Goal: Task Accomplishment & Management: Manage account settings

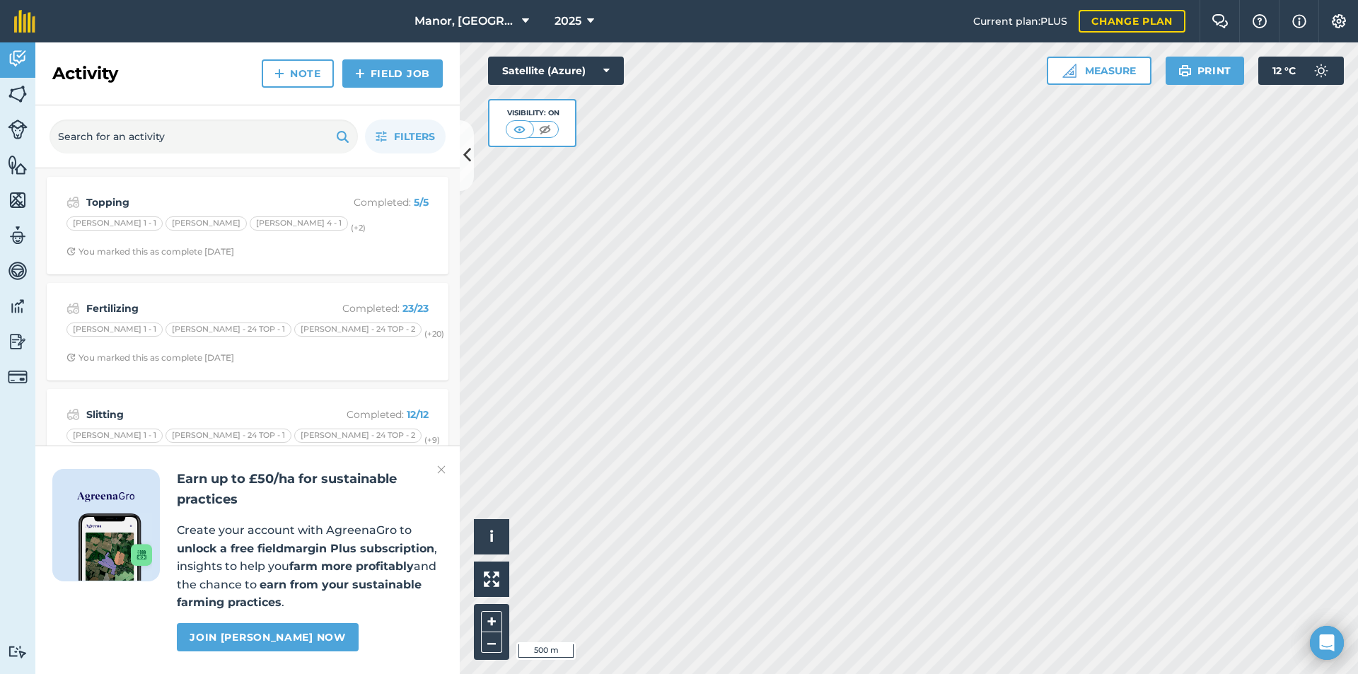
click at [480, 625] on div "+ –" at bounding box center [491, 632] width 35 height 56
click at [486, 623] on button "+" at bounding box center [491, 621] width 21 height 21
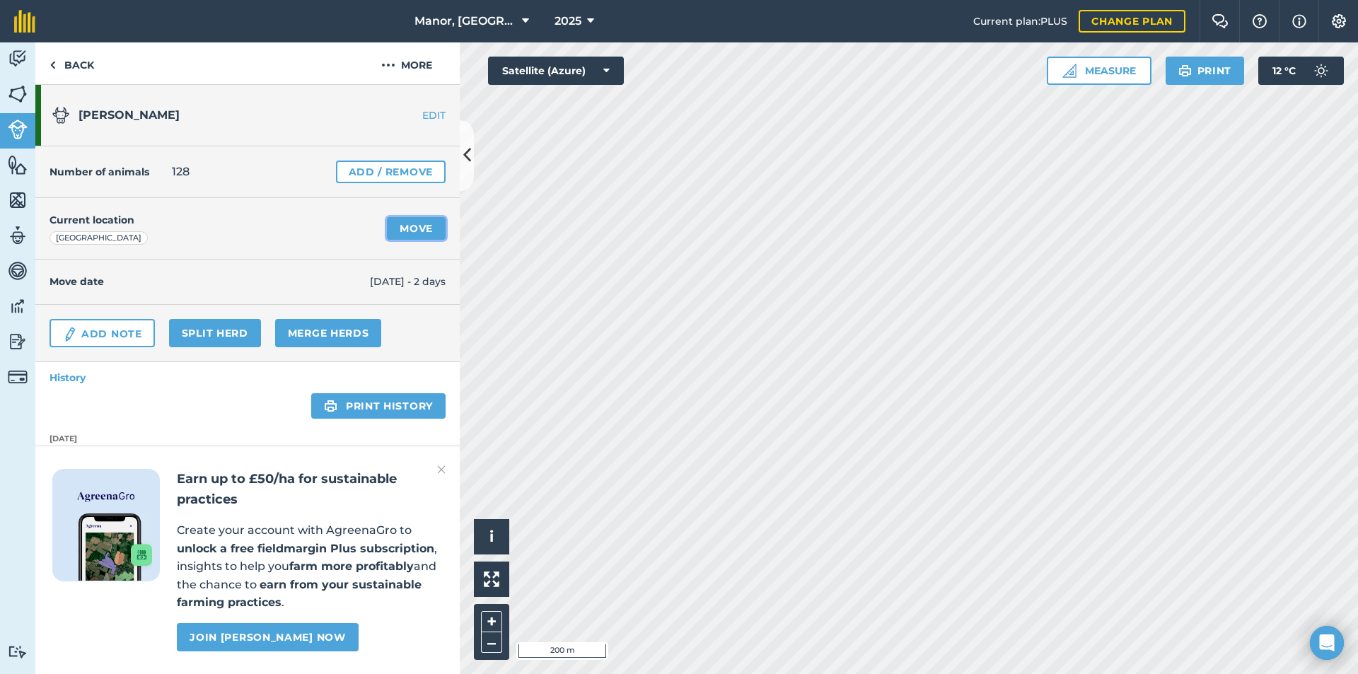
click at [414, 229] on link "Move" at bounding box center [416, 228] width 59 height 23
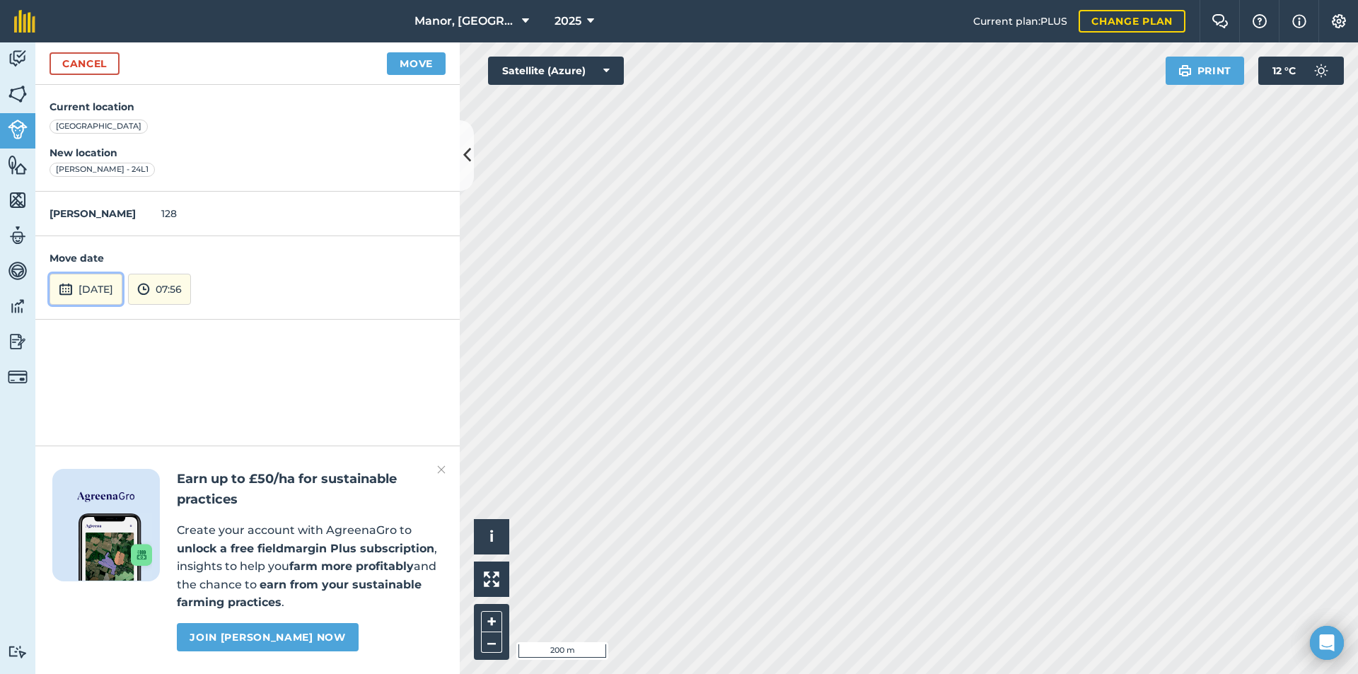
click at [122, 289] on button "[DATE]" at bounding box center [86, 289] width 73 height 31
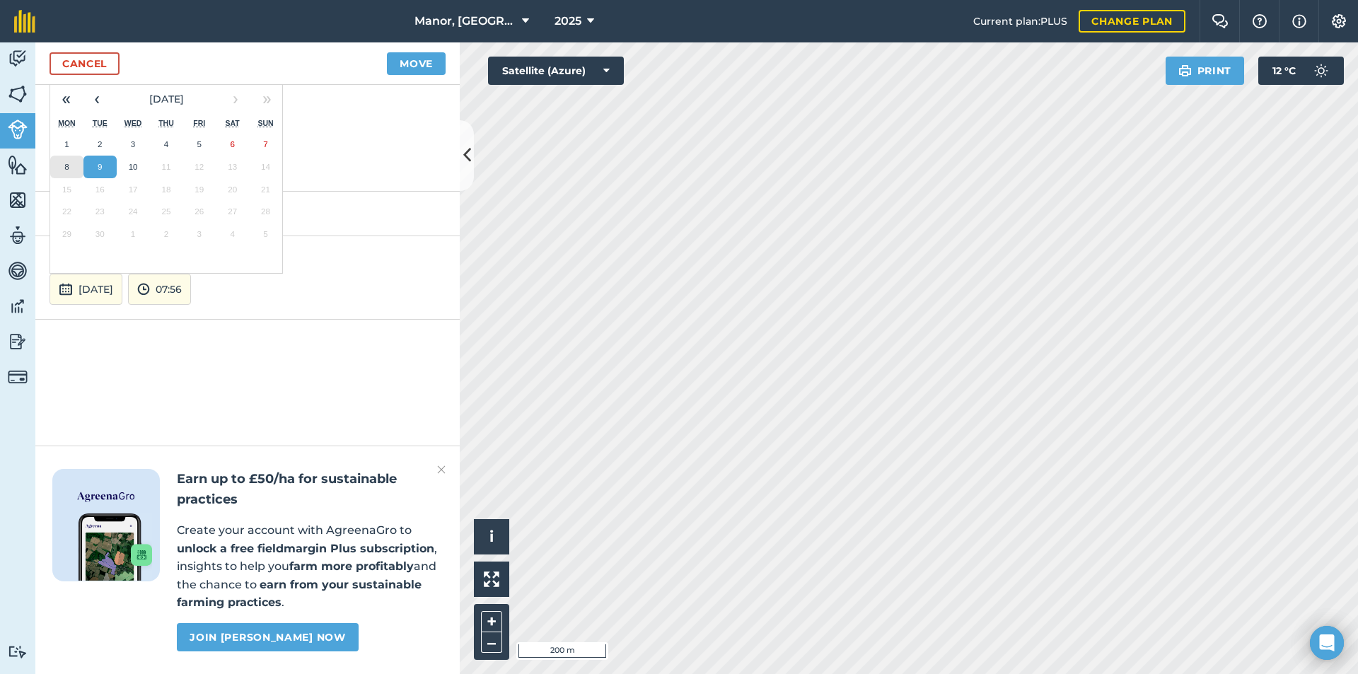
click at [77, 175] on button "8" at bounding box center [66, 167] width 33 height 23
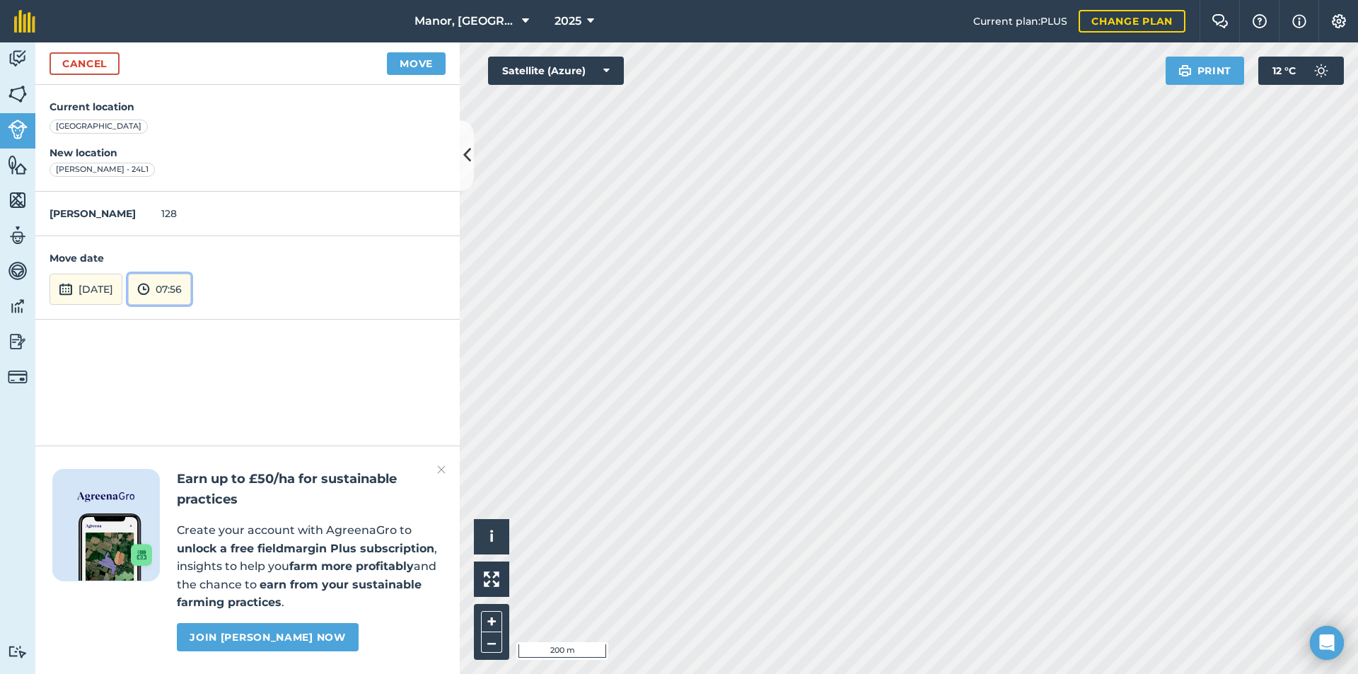
click at [189, 284] on button "07:56" at bounding box center [159, 289] width 63 height 31
click at [188, 200] on button "05:00" at bounding box center [162, 198] width 66 height 23
click at [422, 62] on button "Move" at bounding box center [416, 63] width 59 height 23
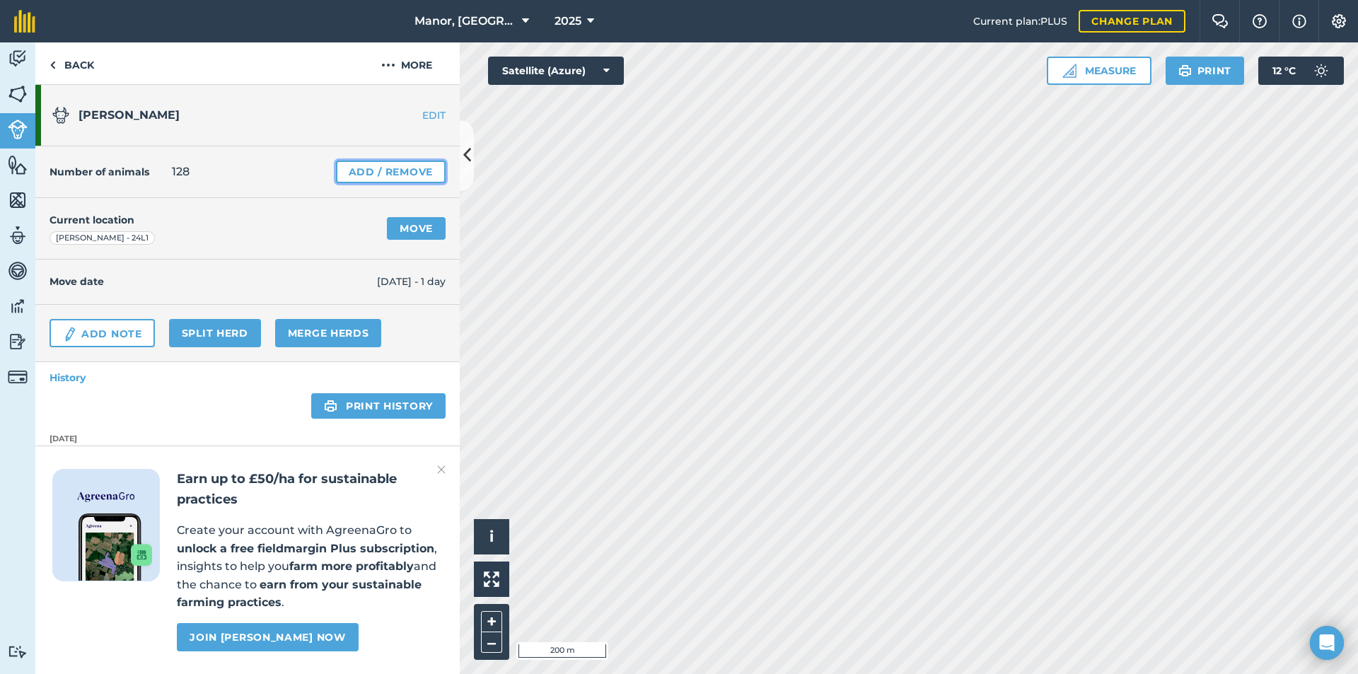
click at [362, 163] on link "Add / Remove" at bounding box center [391, 172] width 110 height 23
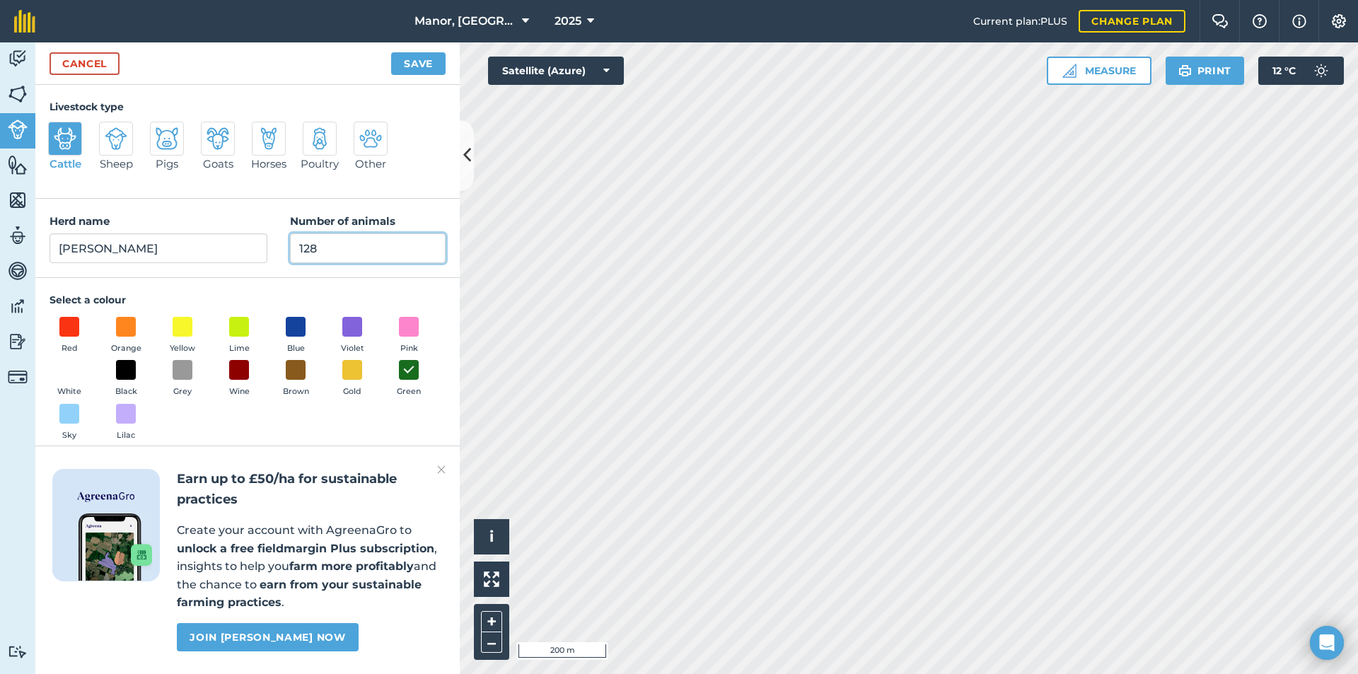
click at [327, 245] on input "128" at bounding box center [368, 248] width 156 height 30
type input "124"
click at [425, 69] on button "Save" at bounding box center [418, 63] width 54 height 23
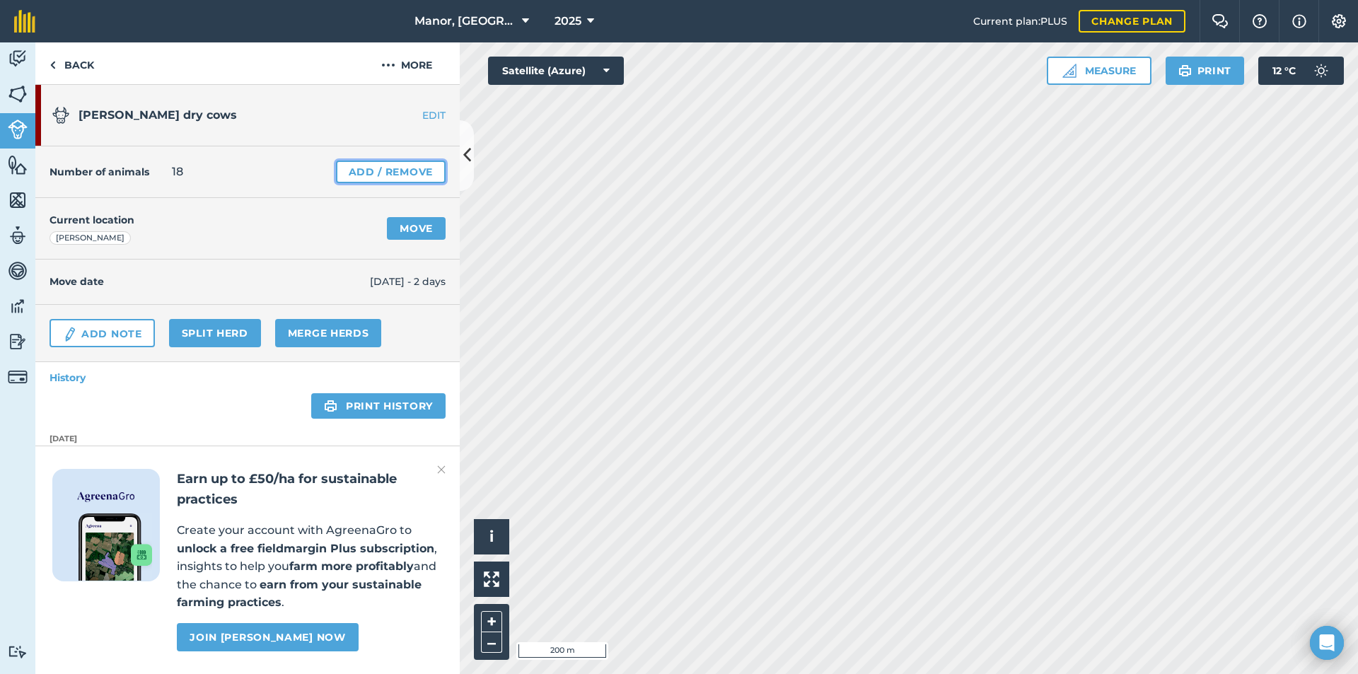
click at [366, 168] on link "Add / Remove" at bounding box center [391, 172] width 110 height 23
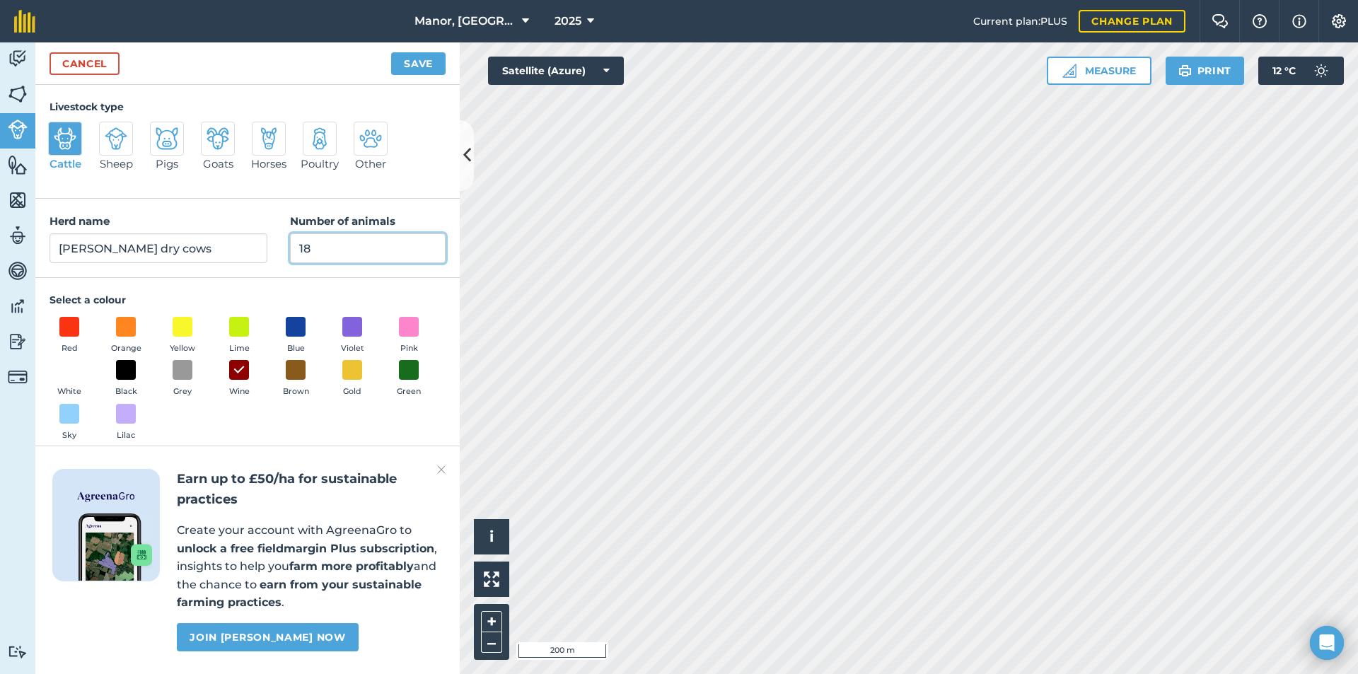
drag, startPoint x: 327, startPoint y: 246, endPoint x: 158, endPoint y: 239, distance: 169.2
click at [158, 239] on div "Herd name [PERSON_NAME] dry cows Number of animals 18" at bounding box center [247, 238] width 424 height 79
type input "24"
click at [402, 65] on button "Save" at bounding box center [418, 63] width 54 height 23
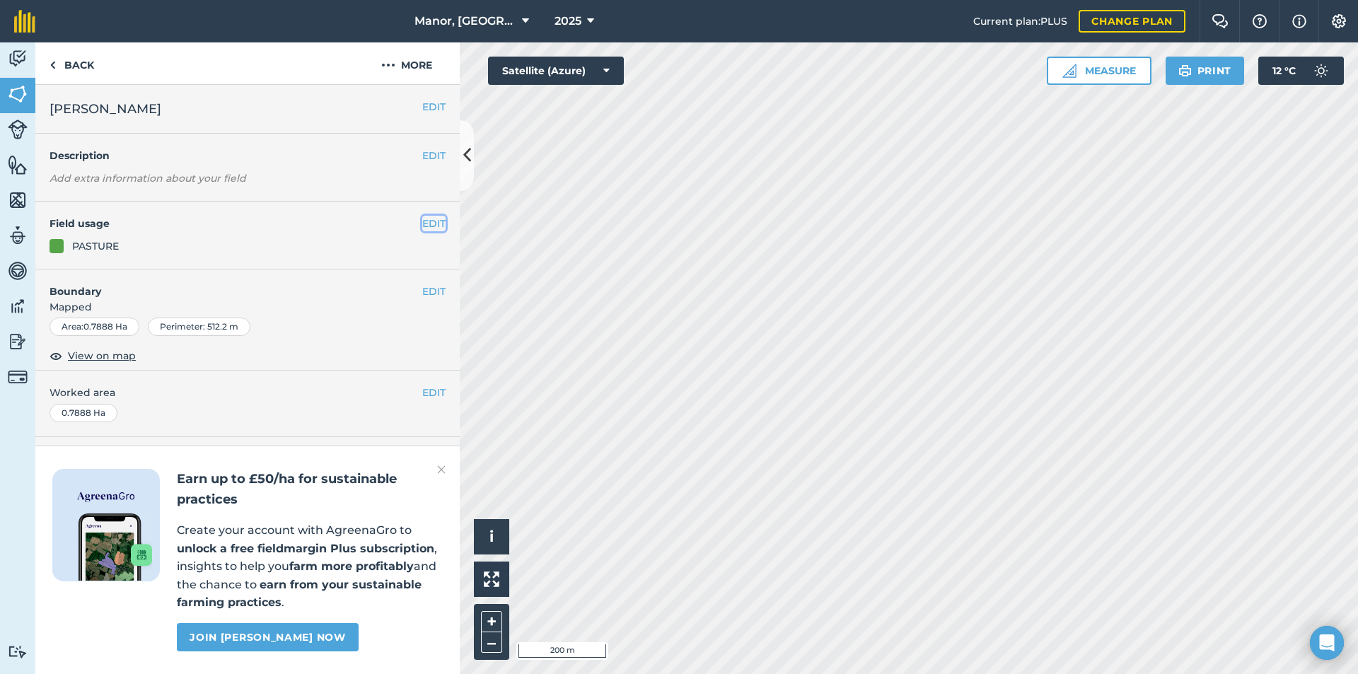
click at [422, 224] on button "EDIT" at bounding box center [433, 224] width 23 height 16
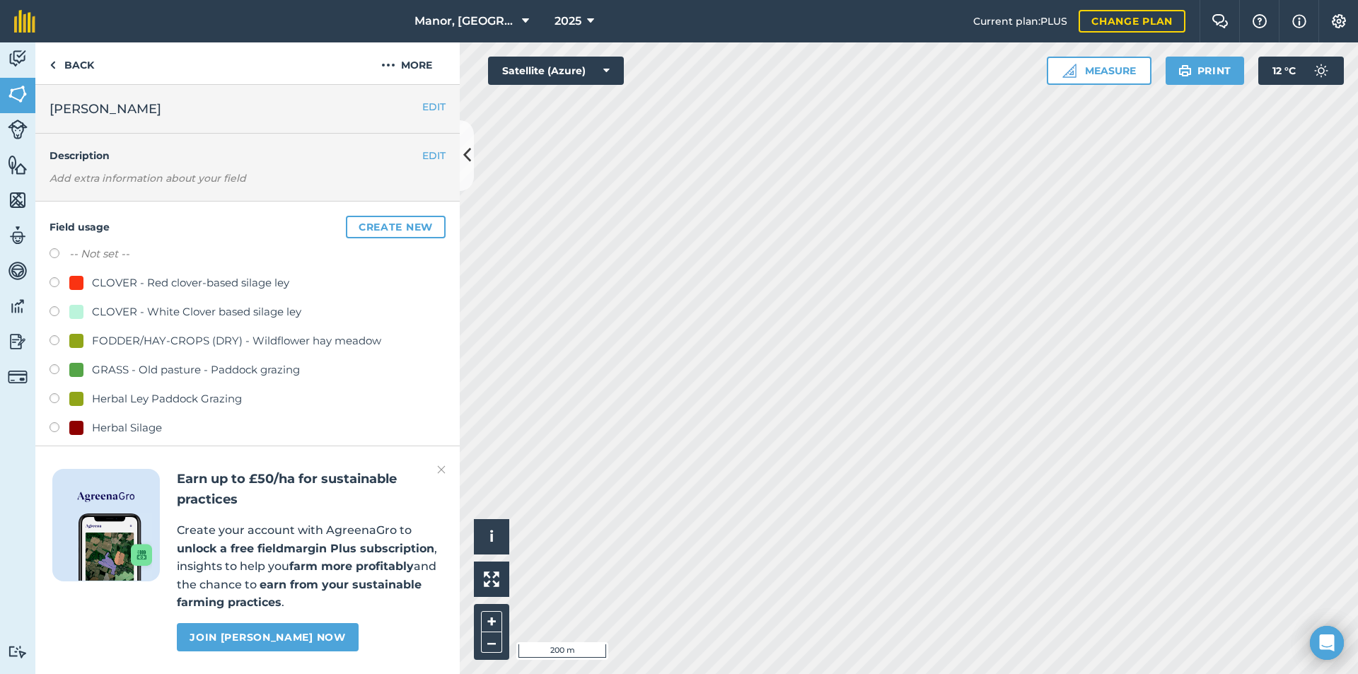
click at [52, 398] on label at bounding box center [60, 400] width 20 height 14
radio input "true"
radio input "false"
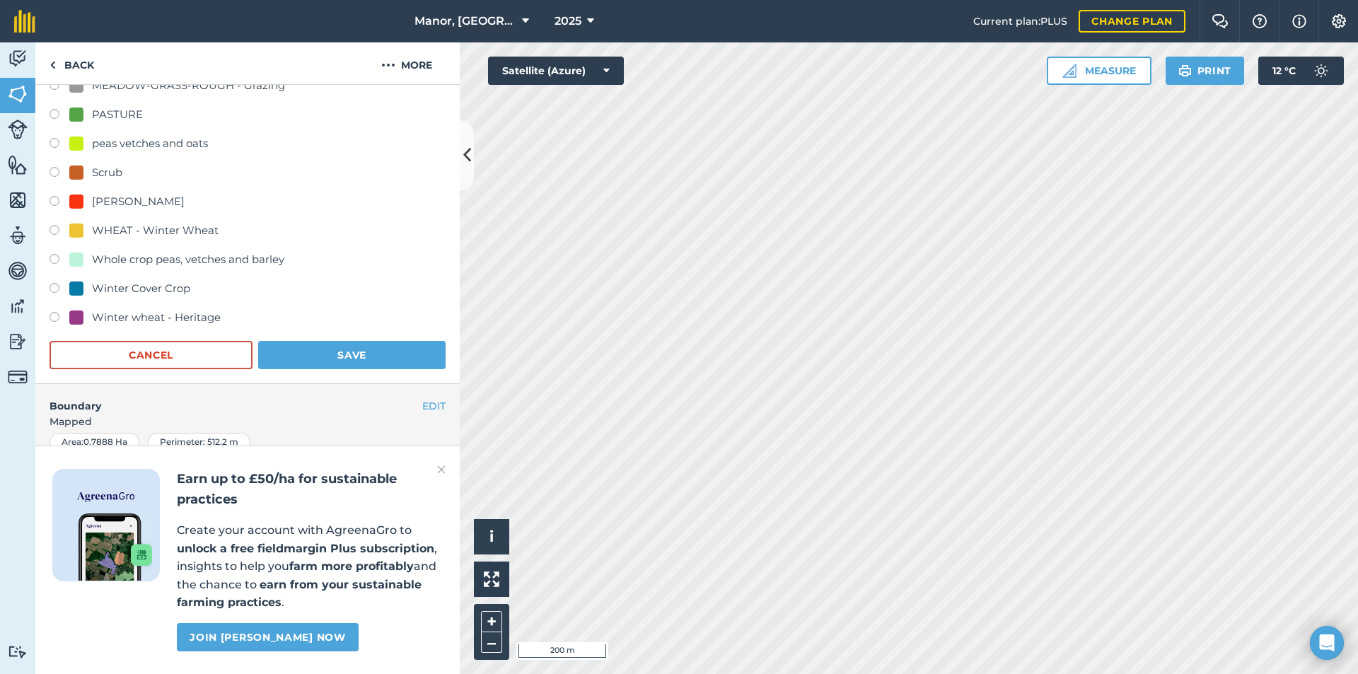
scroll to position [374, 0]
click at [315, 349] on button "Save" at bounding box center [351, 352] width 187 height 28
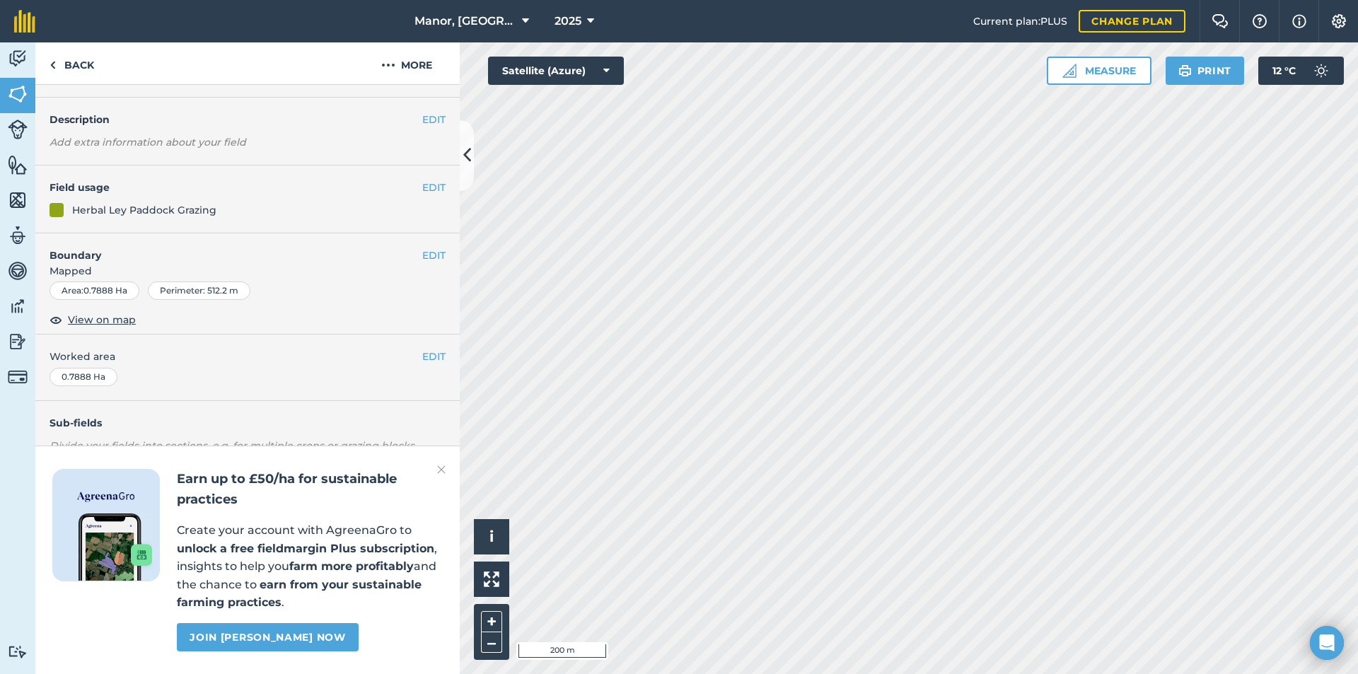
click at [443, 470] on img at bounding box center [441, 469] width 8 height 17
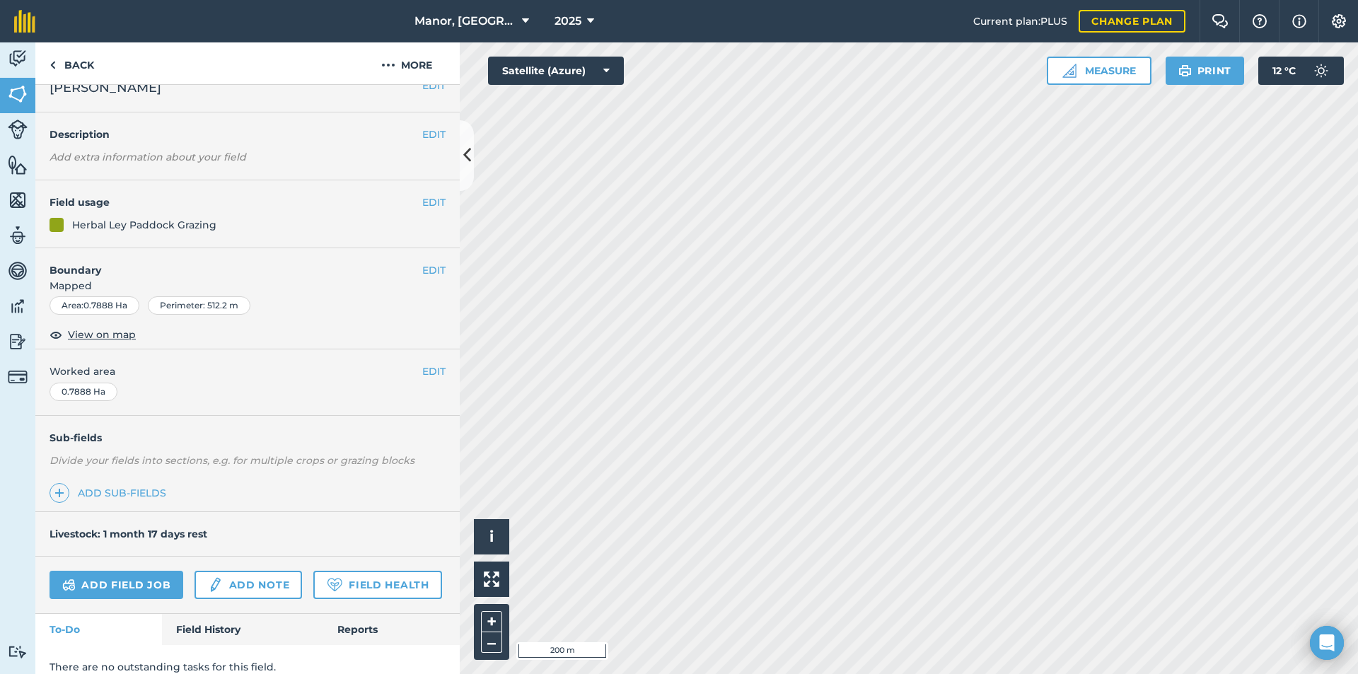
scroll to position [0, 0]
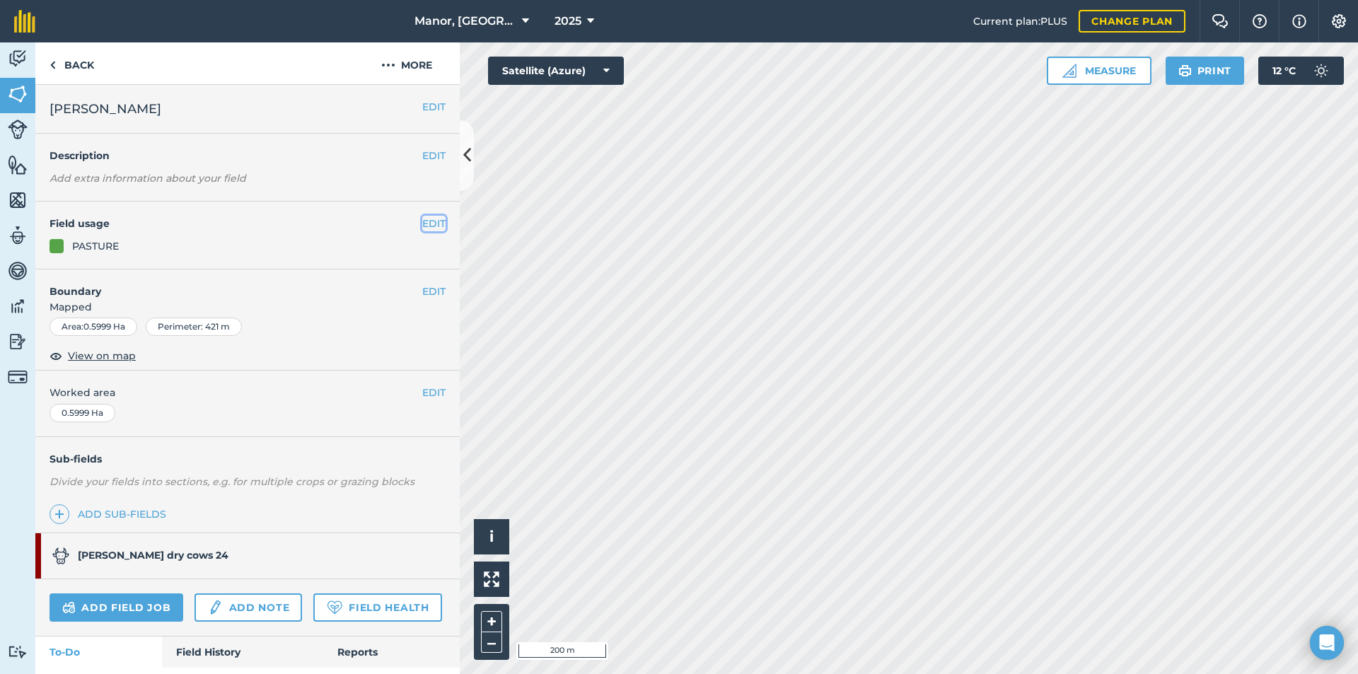
click at [422, 227] on button "EDIT" at bounding box center [433, 224] width 23 height 16
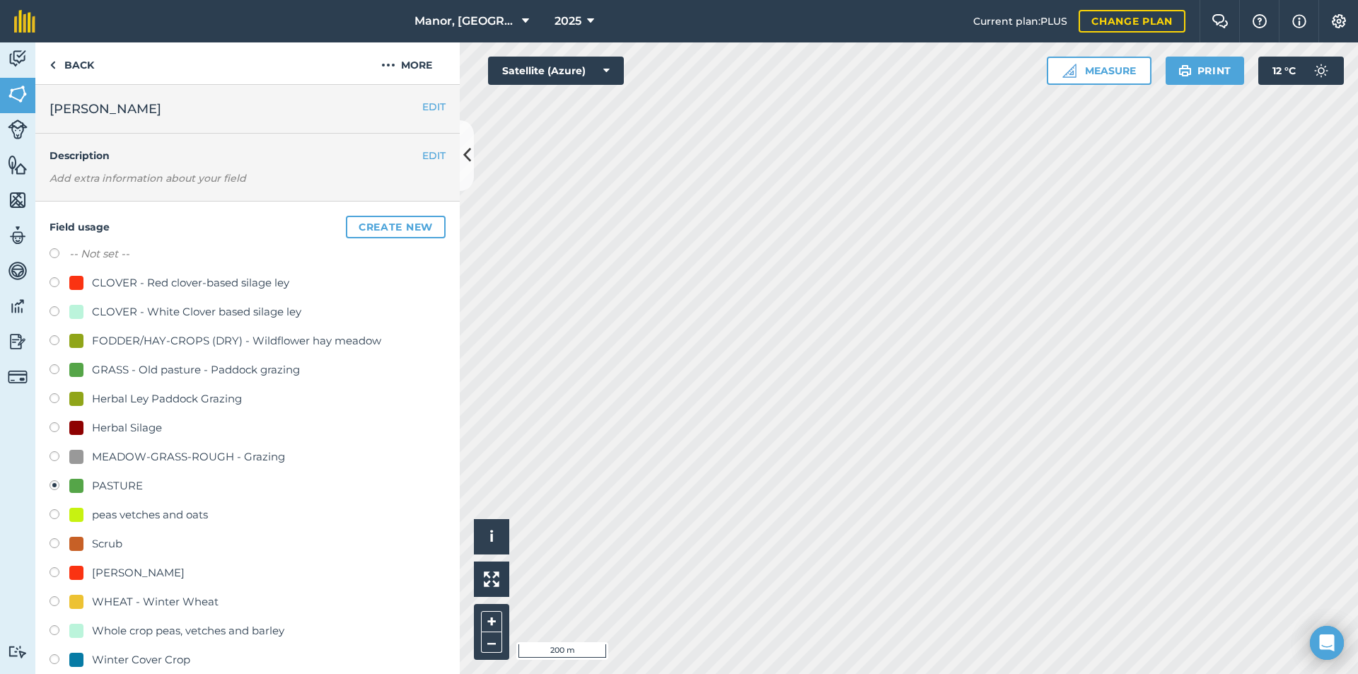
click at [132, 396] on div "Herbal Ley Paddock Grazing" at bounding box center [167, 398] width 150 height 17
radio input "true"
radio input "false"
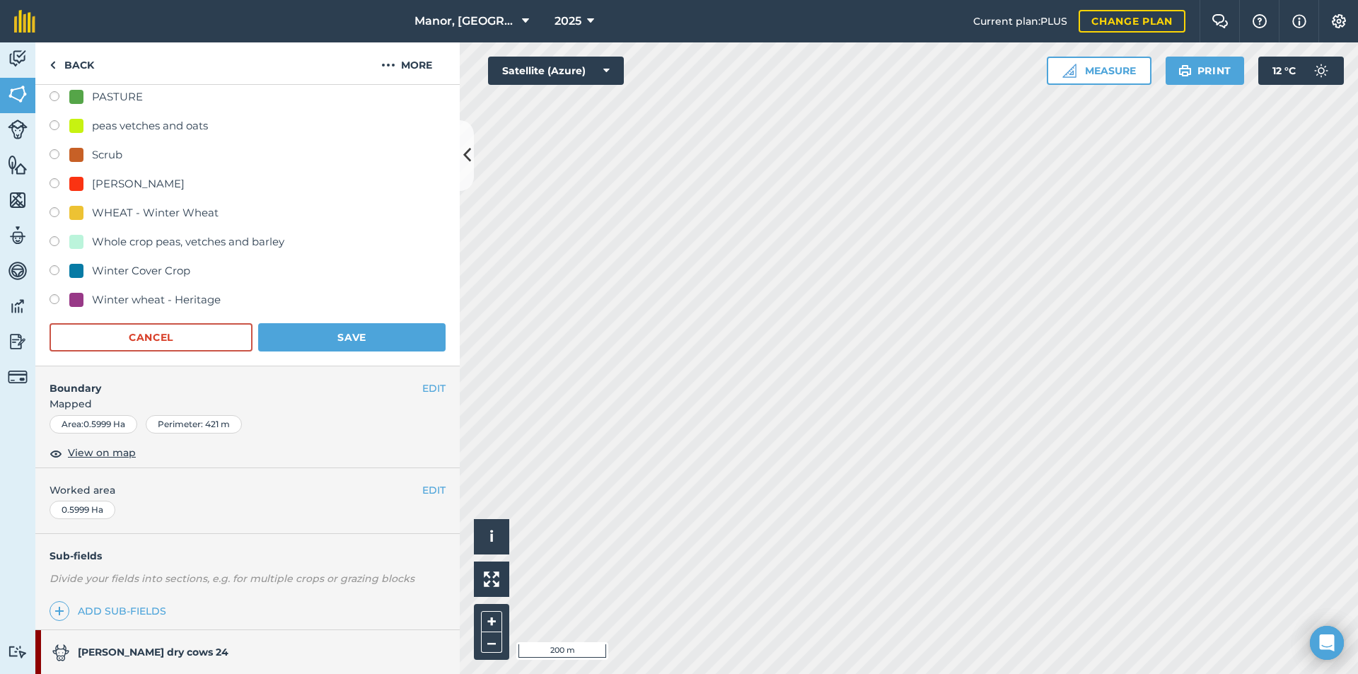
scroll to position [401, 0]
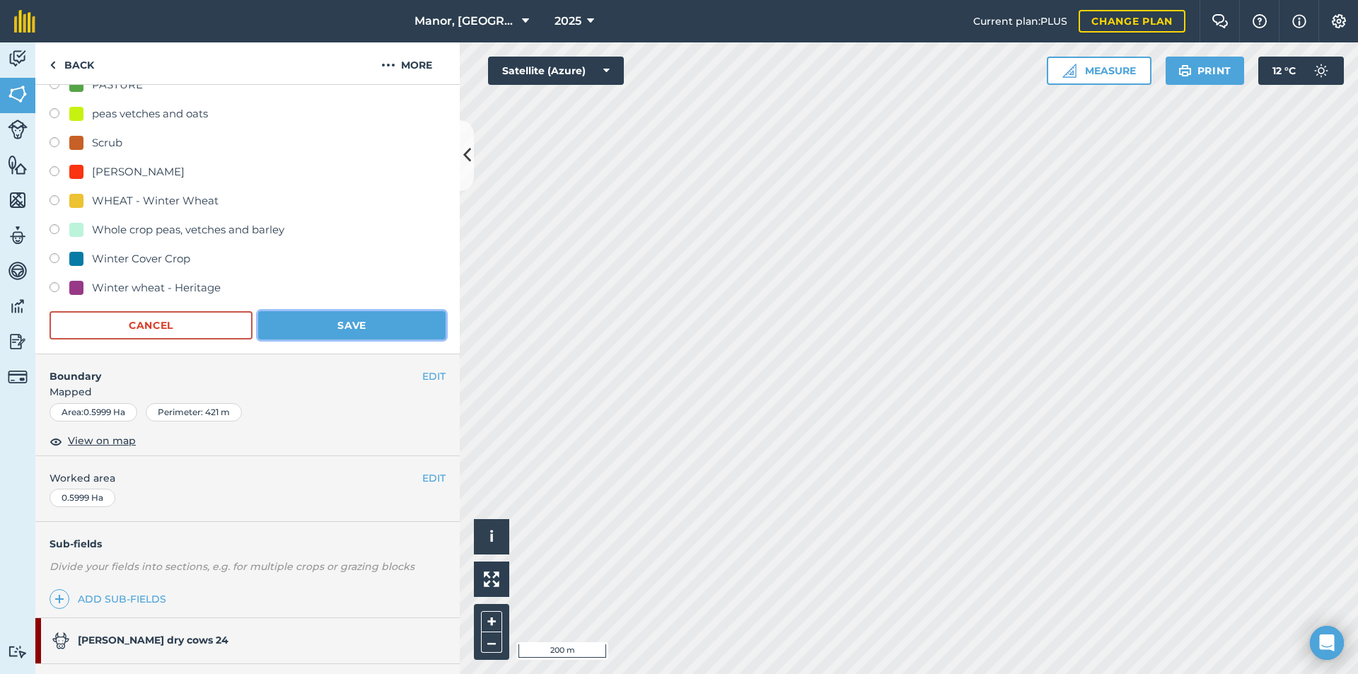
click at [342, 322] on button "Save" at bounding box center [351, 325] width 187 height 28
